Goal: Task Accomplishment & Management: Use online tool/utility

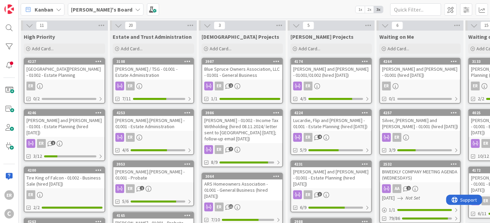
click at [352, 173] on div "[PERSON_NAME] and [PERSON_NAME] - 01001 - Estate Planning (hired [DATE])" at bounding box center [331, 177] width 80 height 21
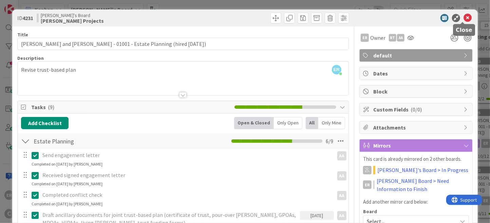
click at [464, 17] on icon at bounding box center [467, 18] width 8 height 8
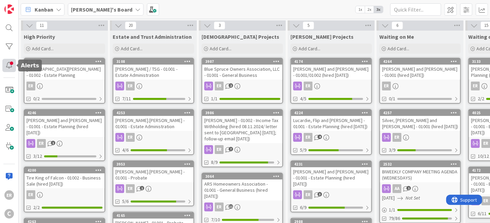
click at [9, 66] on div at bounding box center [9, 65] width 14 height 13
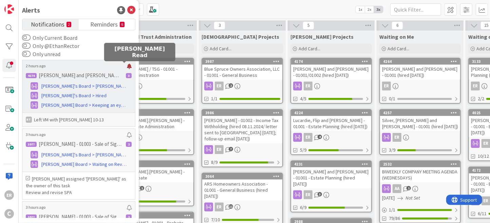
click at [127, 67] on div at bounding box center [129, 65] width 5 height 5
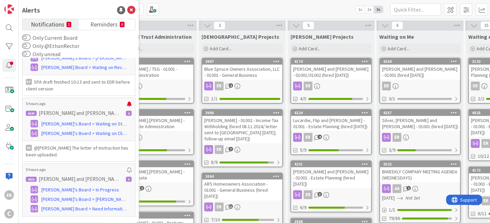
scroll to position [169, 0]
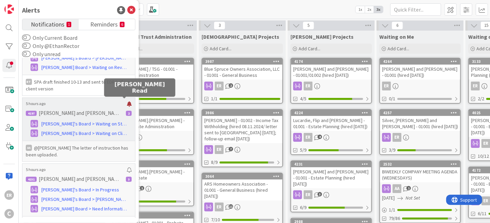
click at [127, 102] on div at bounding box center [129, 103] width 5 height 5
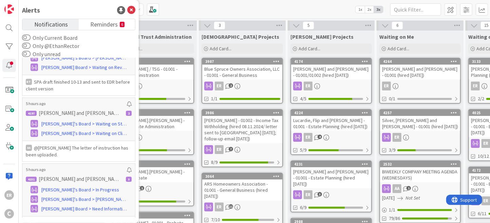
click at [165, 9] on div "Kanban [PERSON_NAME]'s Board 1x 2x 3x" at bounding box center [254, 9] width 471 height 19
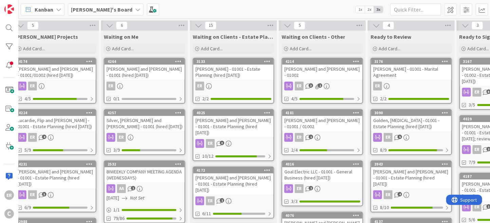
scroll to position [0, 284]
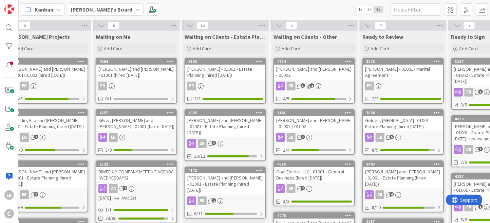
click at [237, 130] on div "[PERSON_NAME] and [PERSON_NAME] - 01001 - Estate Planning (hired [DATE])" at bounding box center [225, 126] width 80 height 21
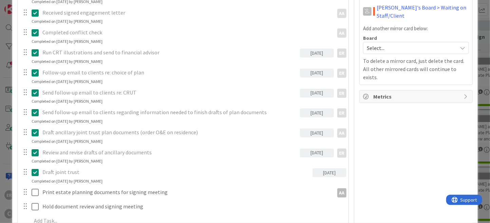
scroll to position [169, 0]
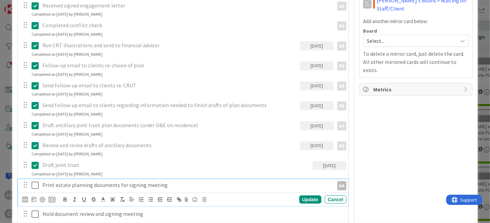
click at [193, 186] on p "Print estate planning documents for signing meeting" at bounding box center [186, 185] width 288 height 8
click at [32, 197] on icon at bounding box center [34, 198] width 5 height 5
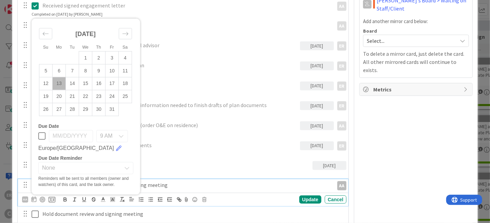
click at [206, 162] on p "Draft joint trust" at bounding box center [175, 165] width 267 height 8
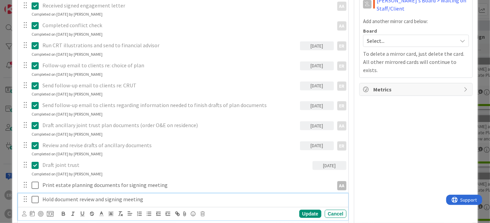
click at [100, 197] on p "Hold document review and signing meeting" at bounding box center [192, 199] width 301 height 8
click at [154, 202] on div "Hold document review and signing meeting" at bounding box center [193, 199] width 306 height 12
click at [31, 212] on icon at bounding box center [32, 212] width 5 height 5
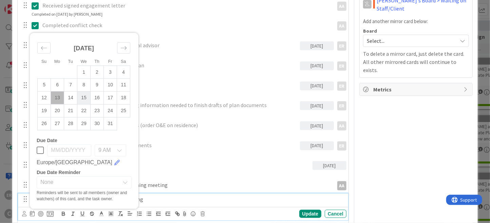
click at [82, 98] on td "15" at bounding box center [83, 97] width 13 height 13
type input "[DATE]"
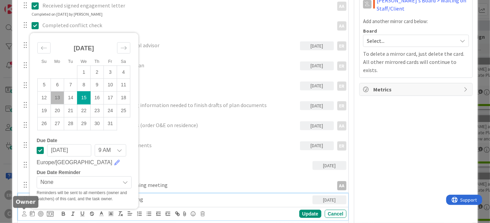
click at [24, 211] on icon at bounding box center [24, 213] width 4 height 5
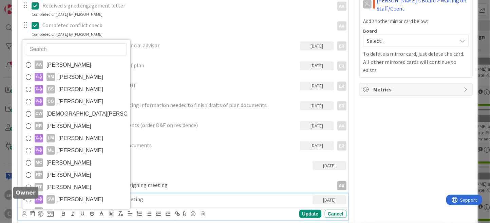
scroll to position [179, 0]
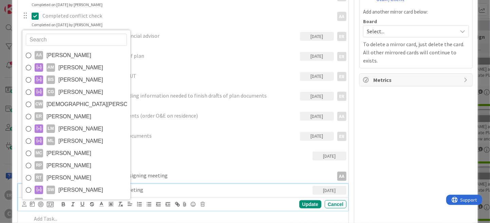
click at [56, 116] on span "[PERSON_NAME]" at bounding box center [68, 116] width 45 height 10
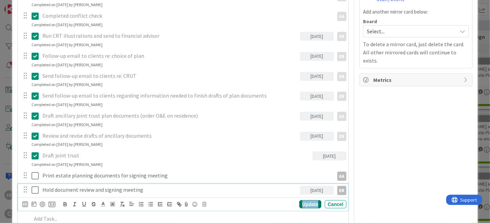
click at [299, 205] on div "Update" at bounding box center [310, 204] width 22 height 8
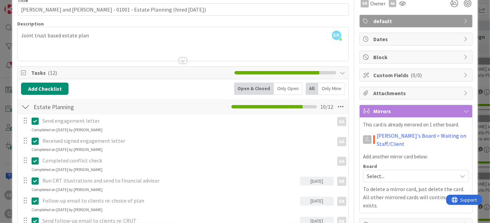
scroll to position [0, 0]
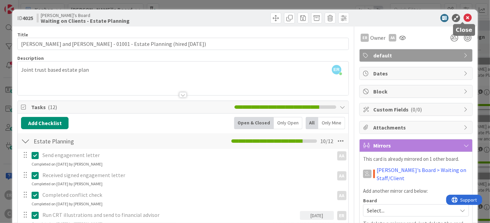
click at [464, 19] on icon at bounding box center [467, 18] width 8 height 8
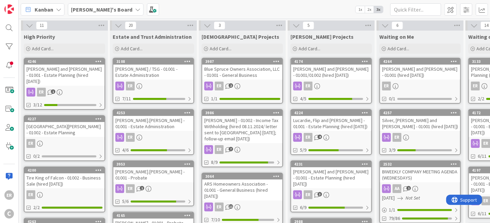
click at [147, 76] on div "[PERSON_NAME] / TSG - 01001 - Estate Administration" at bounding box center [153, 71] width 80 height 15
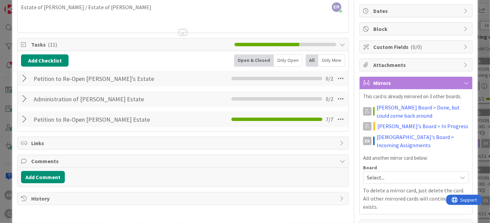
scroll to position [68, 0]
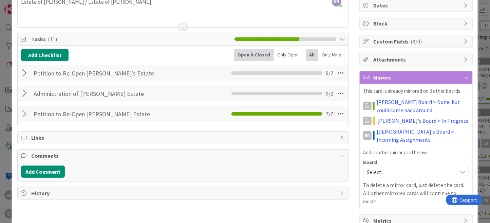
click at [26, 114] on div at bounding box center [25, 114] width 9 height 12
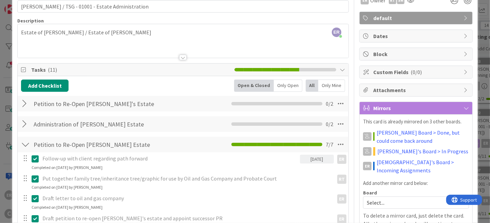
scroll to position [34, 0]
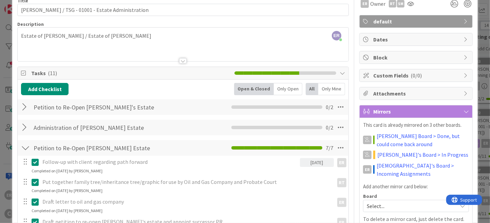
click at [25, 148] on div at bounding box center [25, 147] width 9 height 12
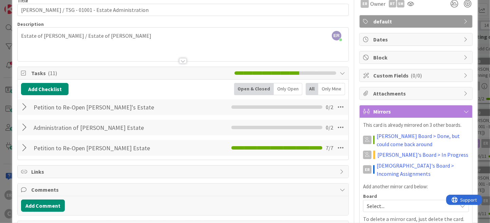
click at [23, 125] on div at bounding box center [25, 127] width 9 height 12
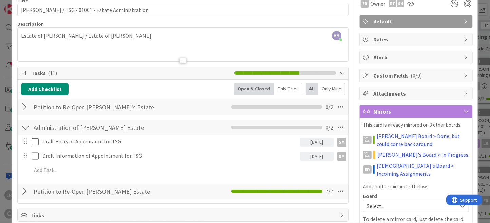
click at [23, 125] on div at bounding box center [25, 127] width 9 height 12
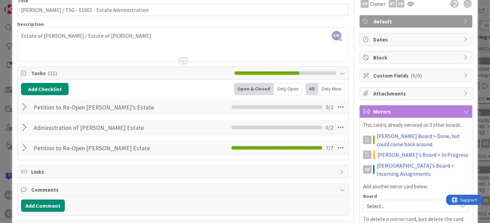
click at [25, 108] on div at bounding box center [25, 107] width 9 height 12
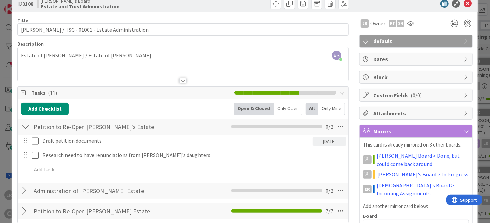
scroll to position [0, 0]
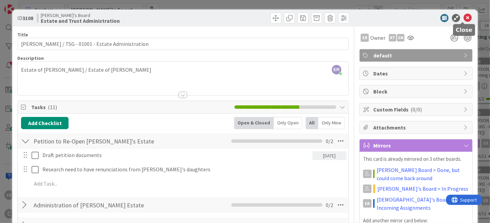
click at [465, 19] on icon at bounding box center [467, 18] width 8 height 8
